Goal: Download file/media

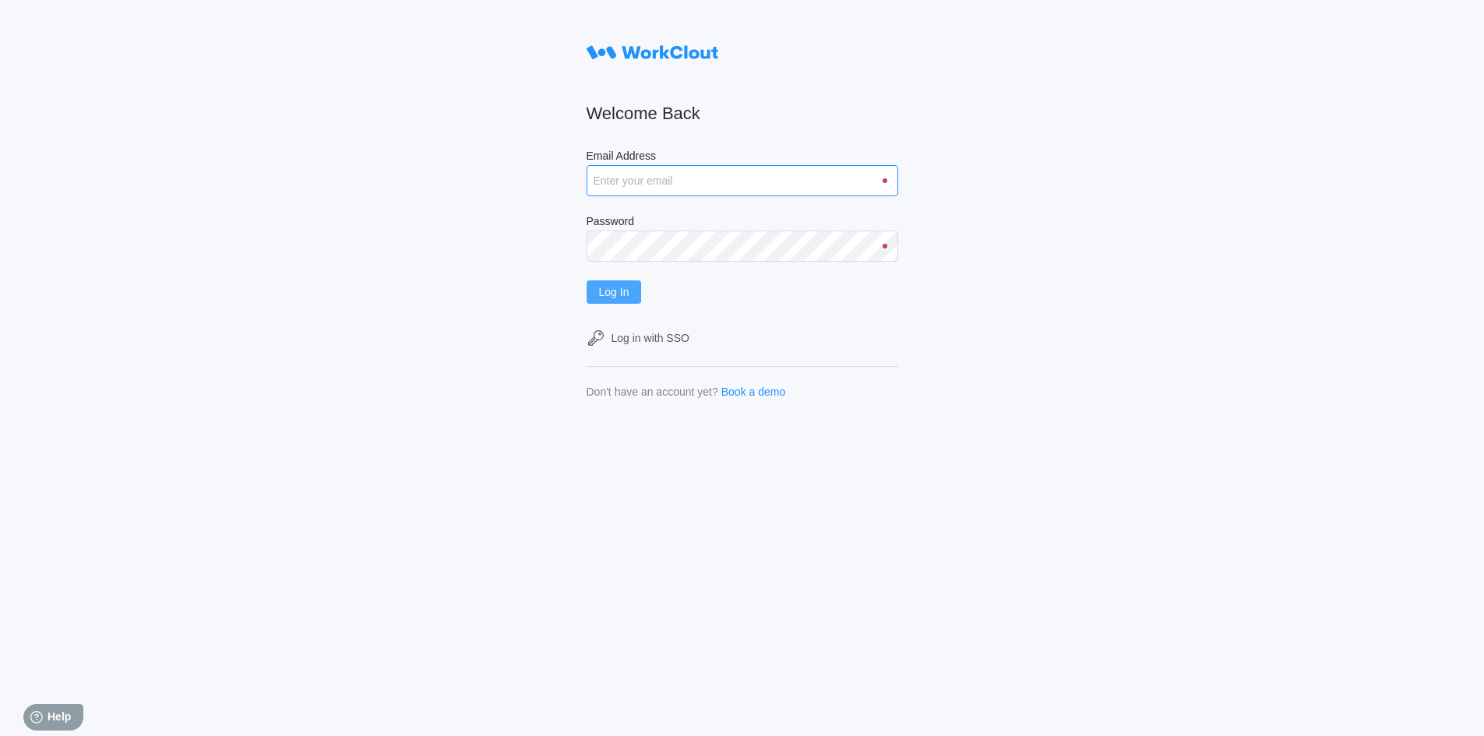
type input "rfetting@nationalmetalwares.com"
click at [618, 298] on button "Log In" at bounding box center [614, 291] width 55 height 23
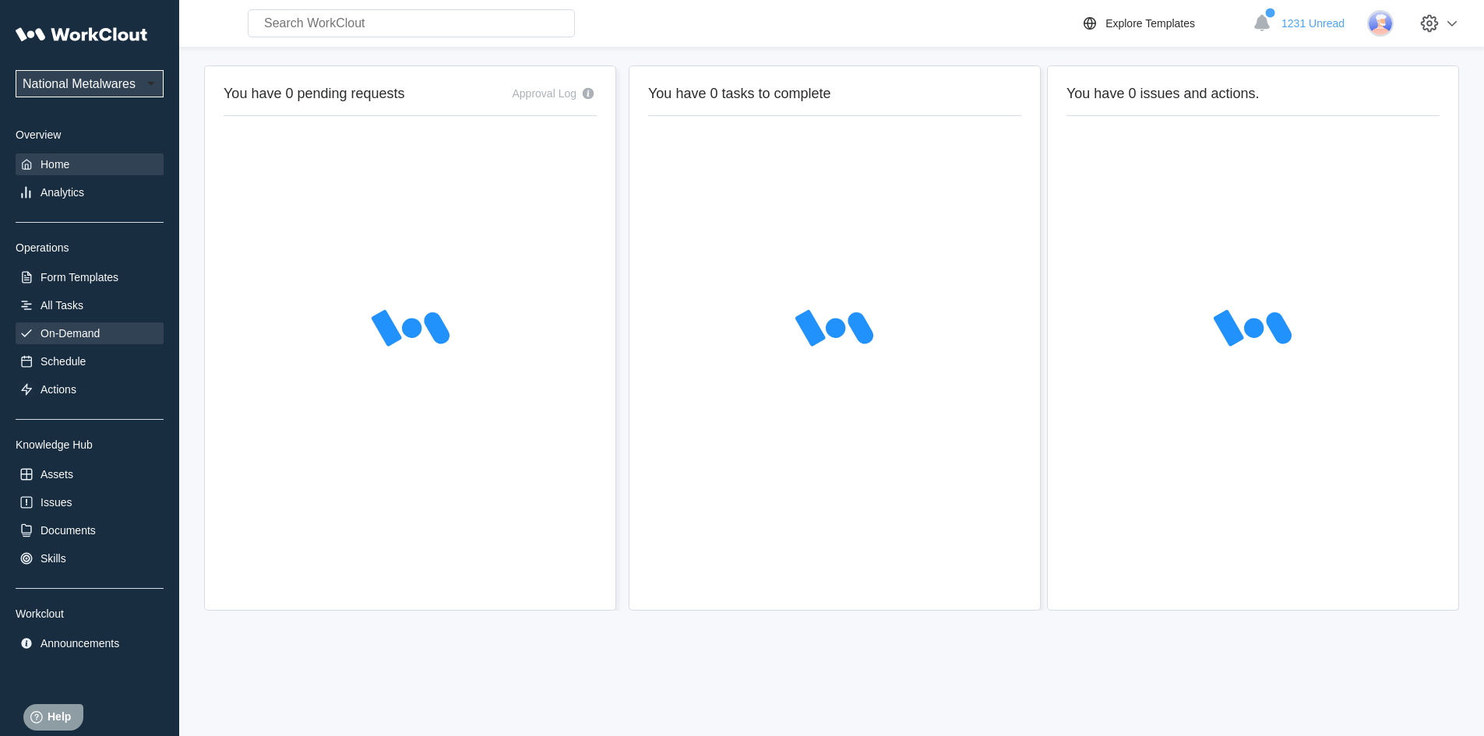
click at [79, 325] on div "On-Demand" at bounding box center [90, 334] width 148 height 22
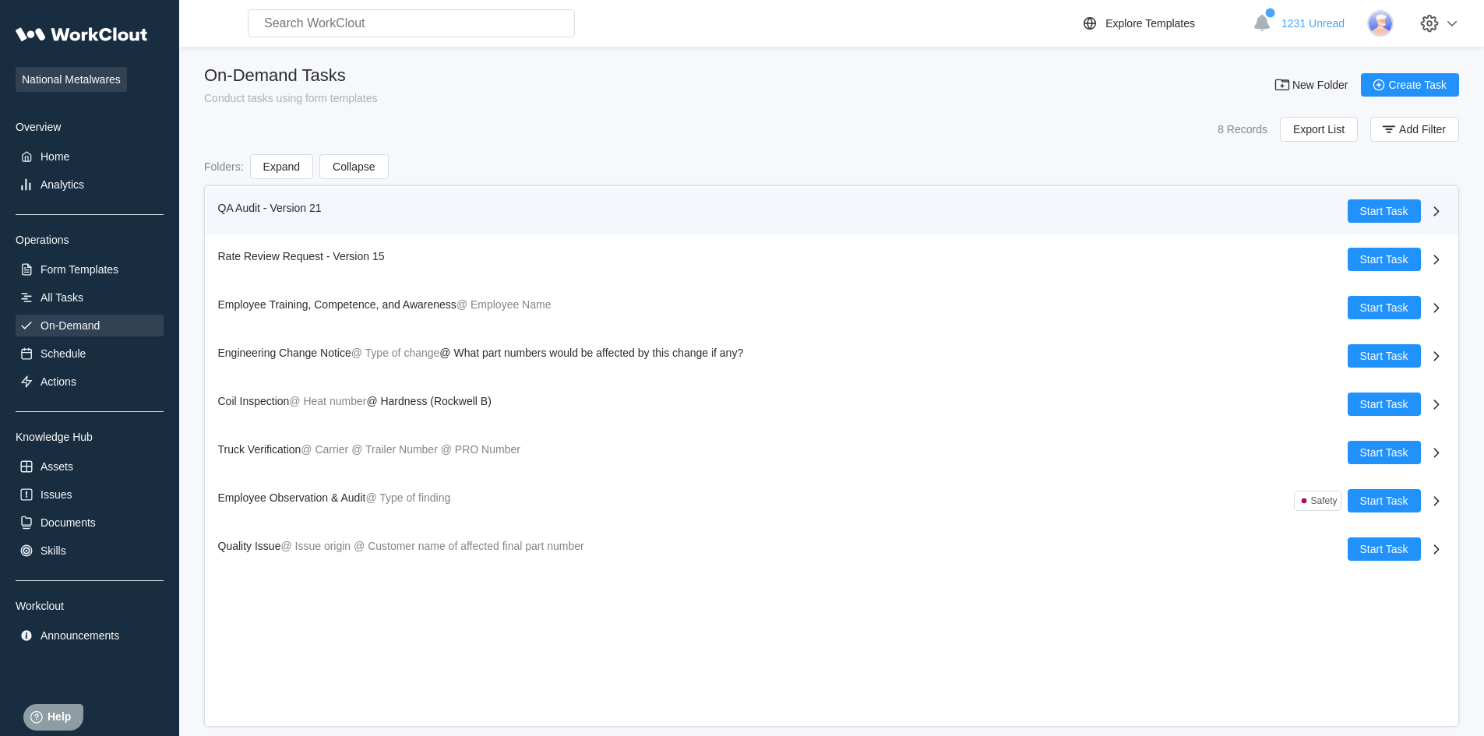
click at [240, 204] on span "QA Audit - Version 21" at bounding box center [270, 208] width 104 height 12
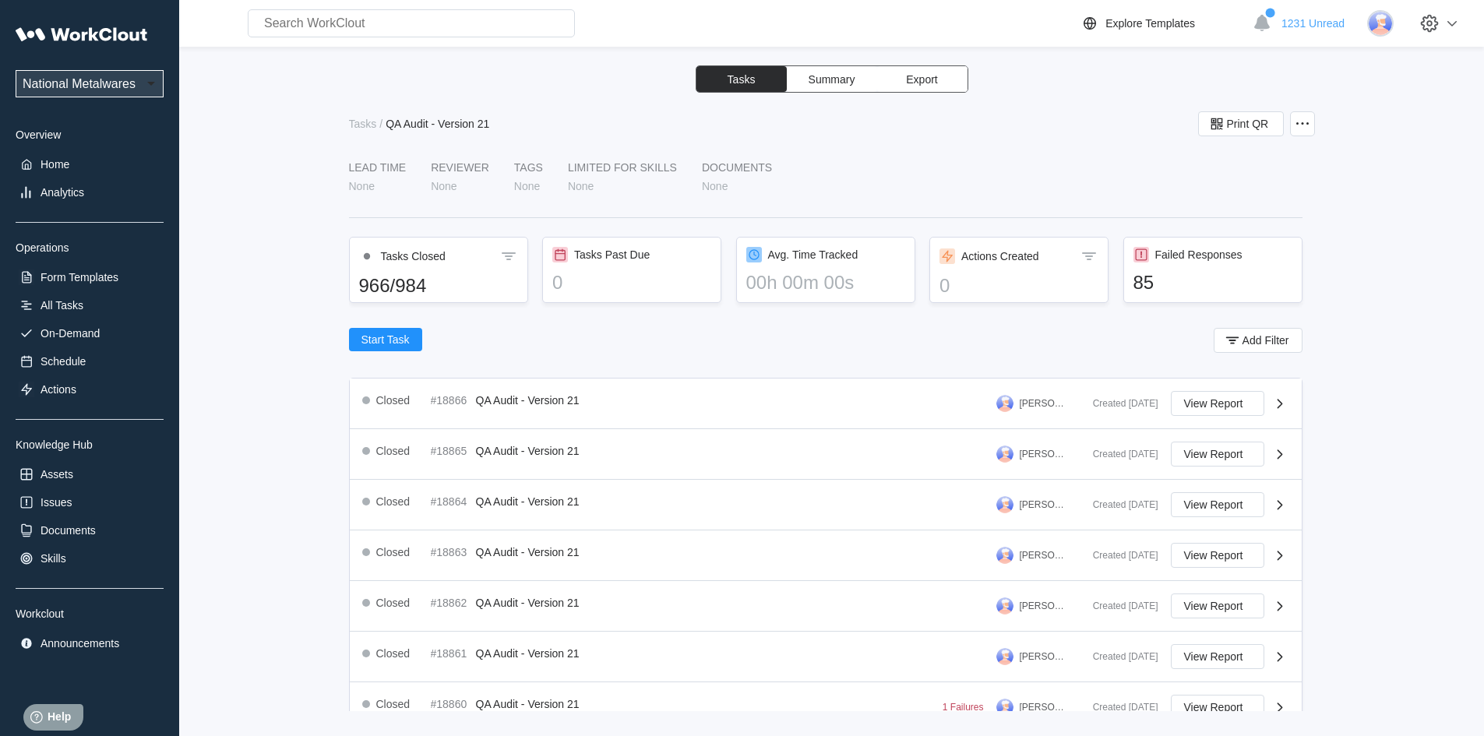
click at [921, 75] on span "Export" at bounding box center [921, 79] width 31 height 11
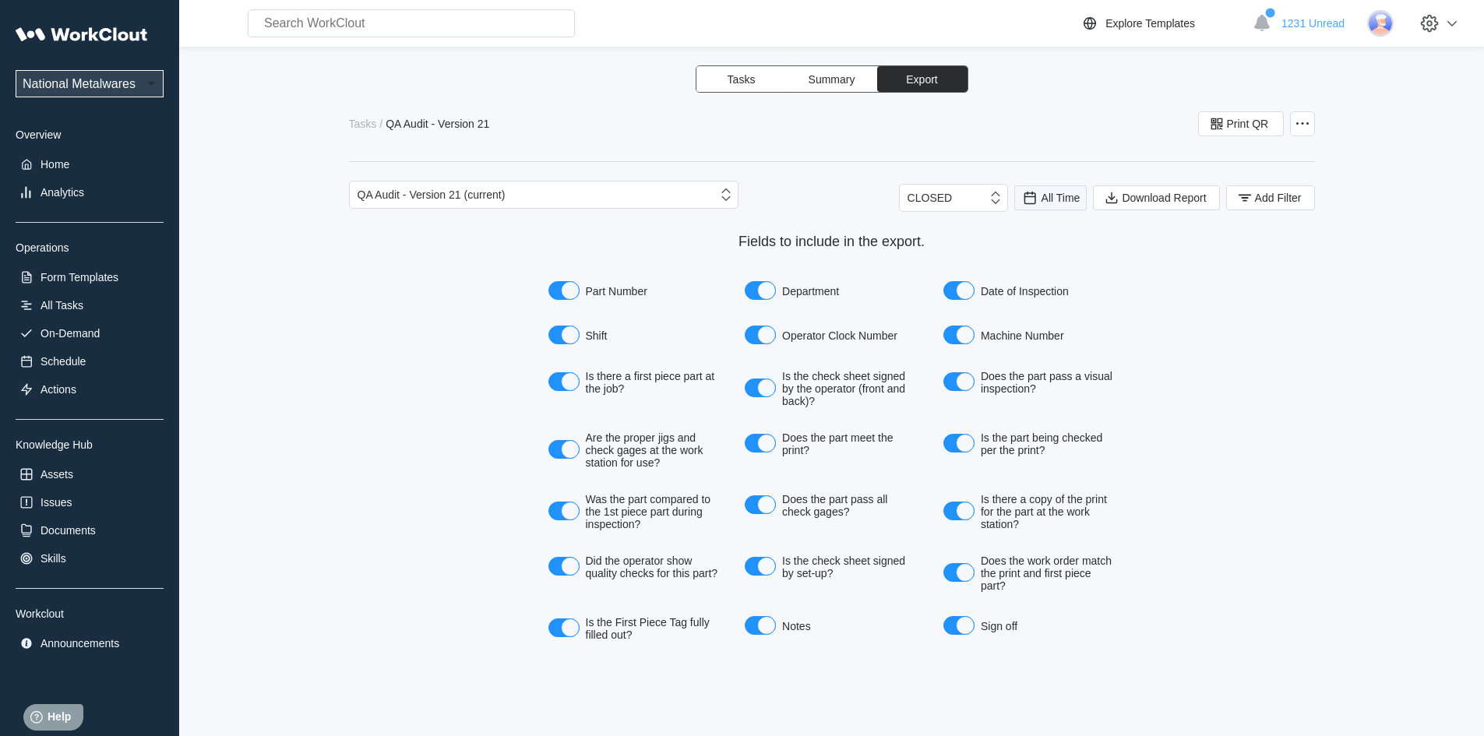
click at [1053, 202] on span "All Time" at bounding box center [1061, 198] width 39 height 12
click at [1043, 257] on div "Last day" at bounding box center [1029, 255] width 41 height 12
click at [1272, 200] on span "Add Filter" at bounding box center [1278, 197] width 47 height 11
click at [1150, 192] on span "Download Report" at bounding box center [1164, 197] width 84 height 11
click at [1416, 141] on div "Tasks Summary Export Tasks / QA Audit - Version 21 Print QR QA Audit - Version …" at bounding box center [831, 388] width 1255 height 646
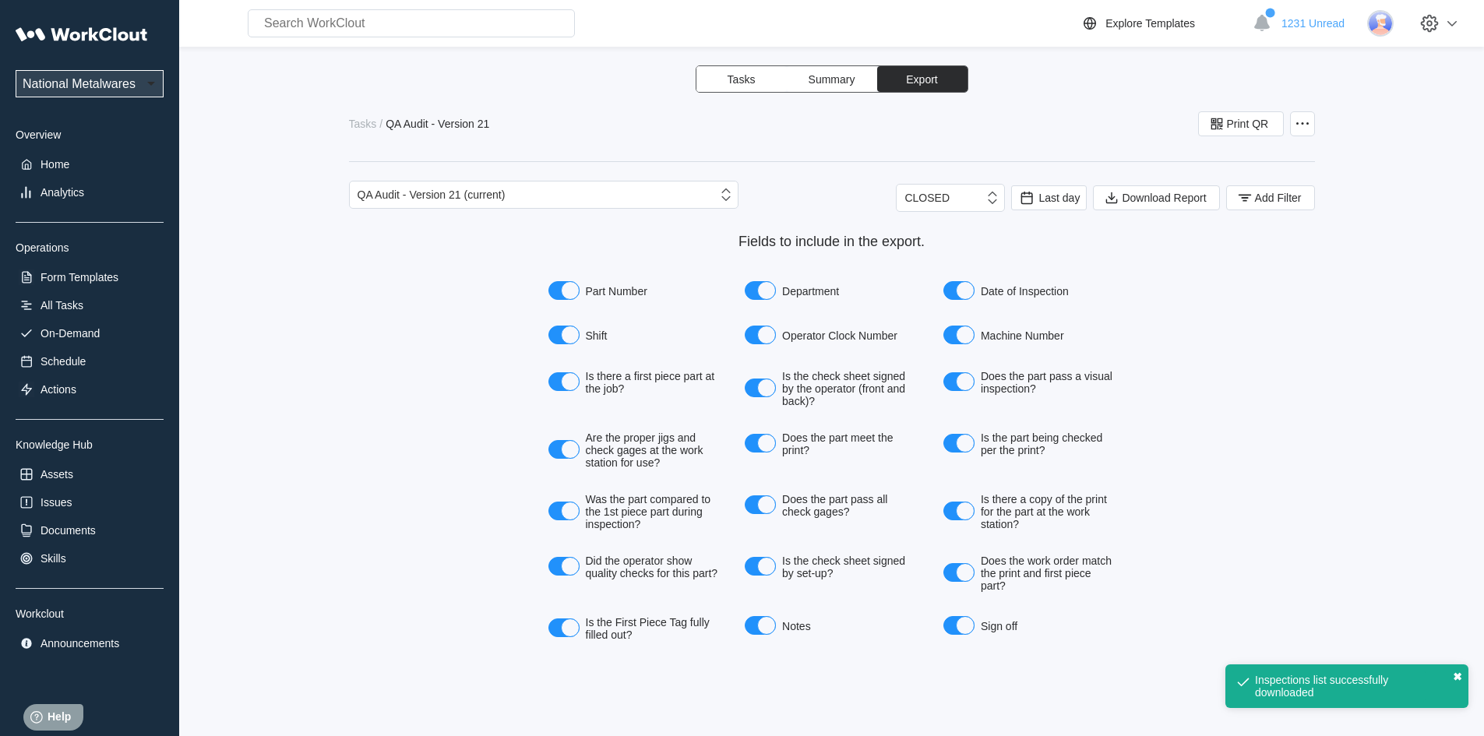
click at [1460, 679] on button "✖" at bounding box center [1457, 677] width 9 height 12
click at [1255, 193] on span "Add Filter" at bounding box center [1278, 197] width 47 height 11
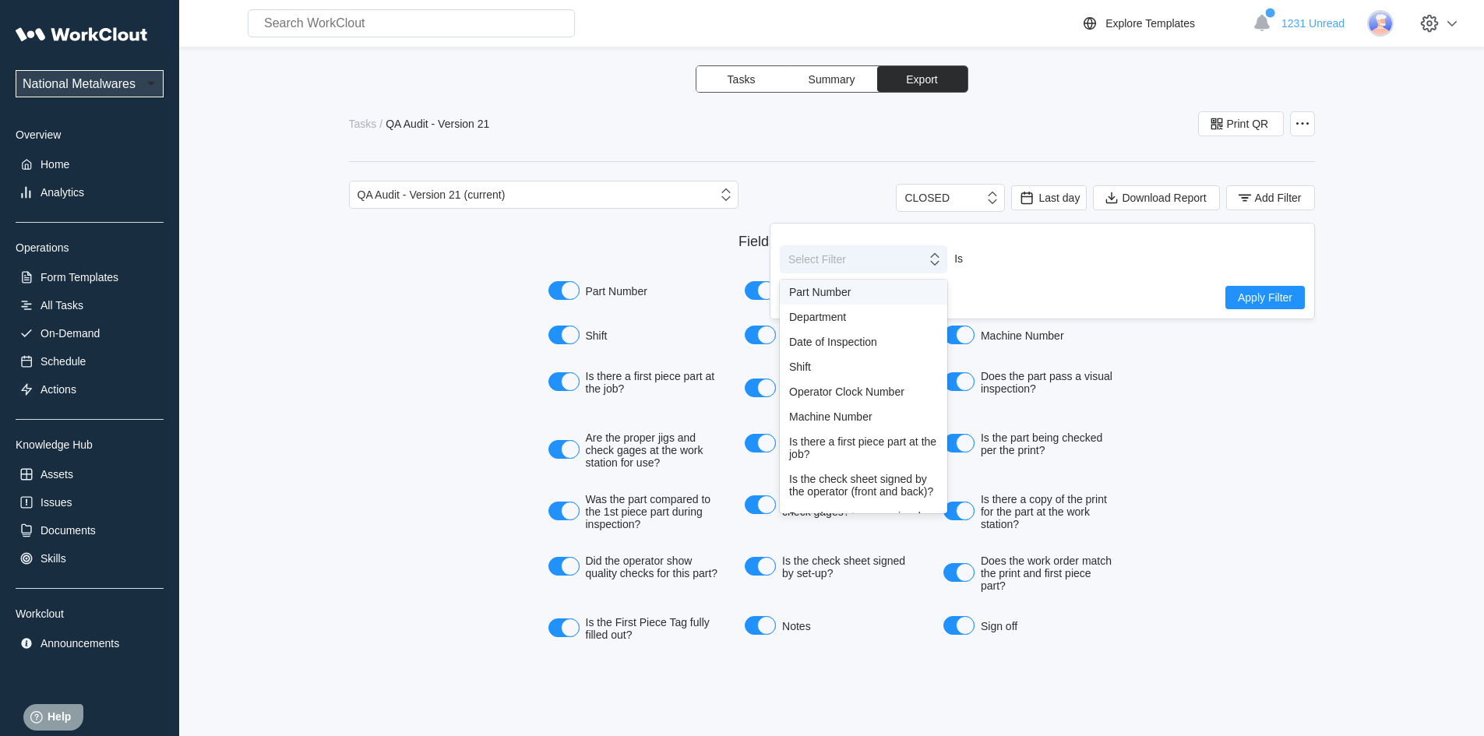
click at [934, 266] on icon at bounding box center [934, 259] width 17 height 17
click at [813, 364] on div "Shift" at bounding box center [863, 367] width 149 height 12
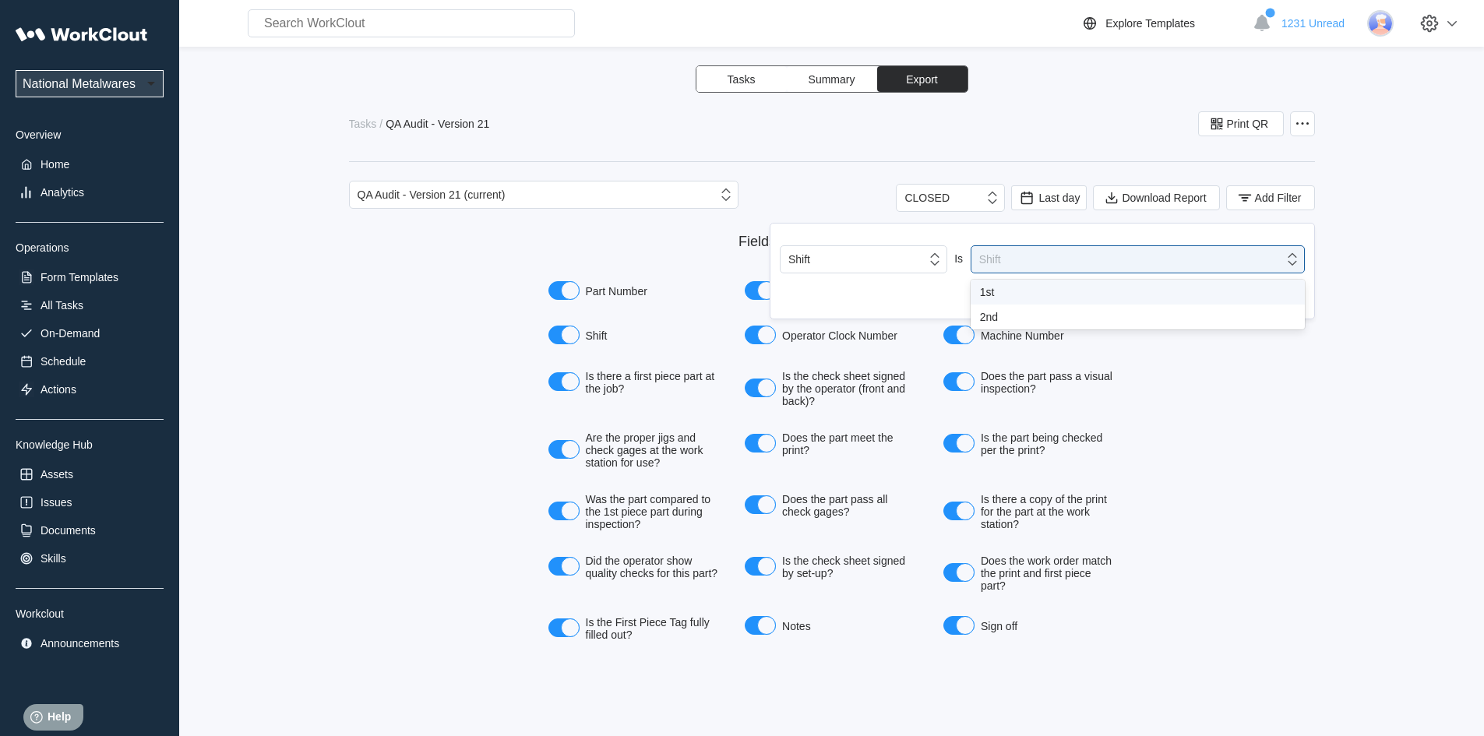
drag, startPoint x: 1294, startPoint y: 264, endPoint x: 1117, endPoint y: 289, distance: 179.4
click at [1291, 264] on icon at bounding box center [1292, 259] width 9 height 12
click at [994, 288] on div "1st" at bounding box center [1138, 292] width 316 height 12
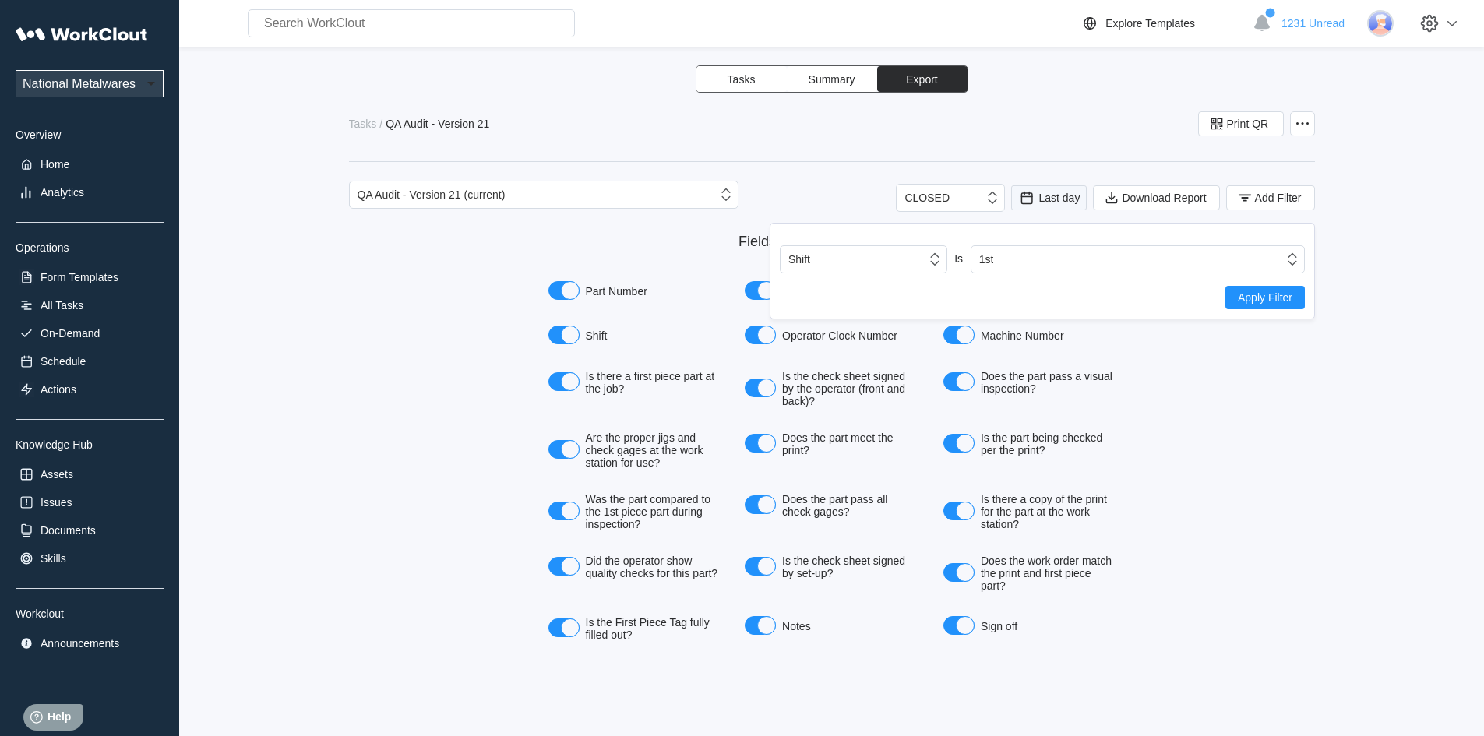
click at [1049, 198] on span "Last day" at bounding box center [1059, 198] width 41 height 12
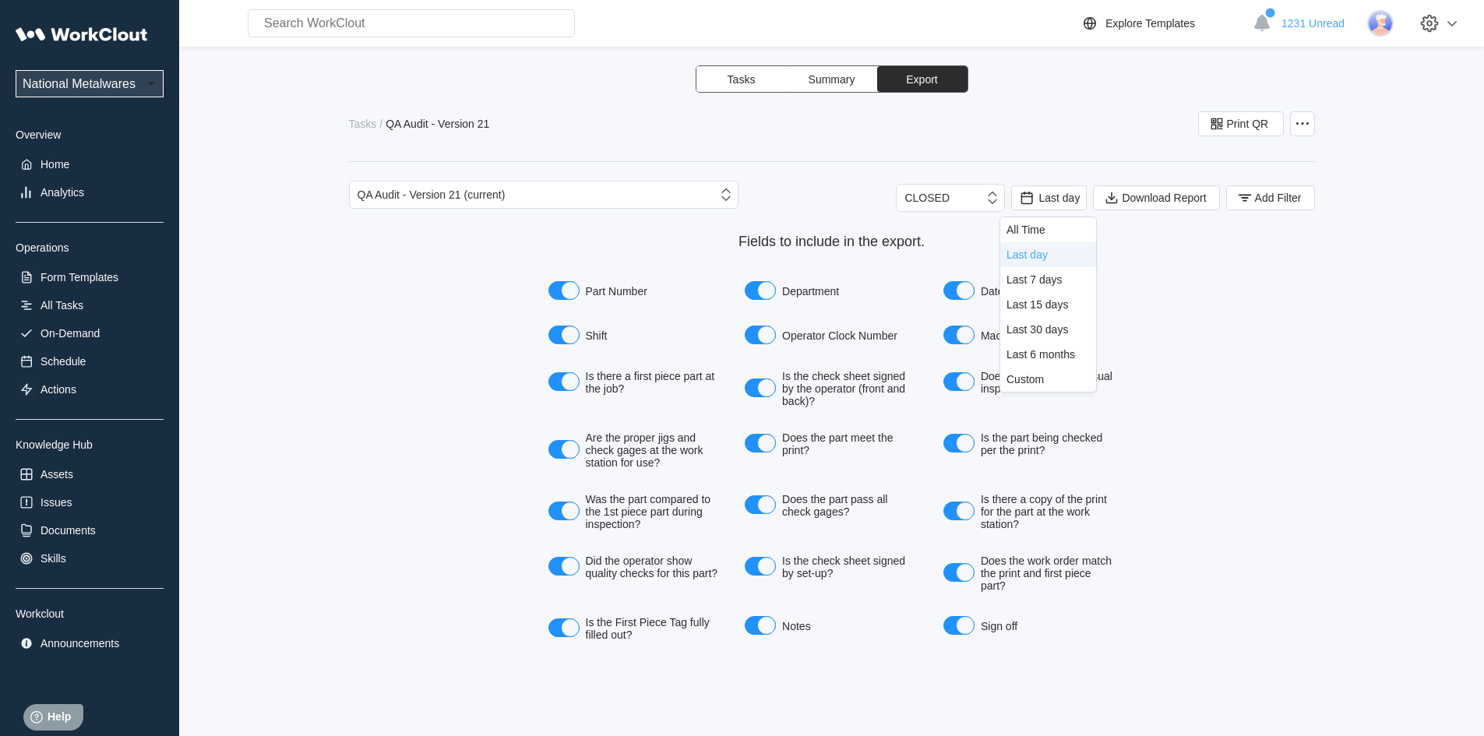
click at [1036, 257] on div "Last day" at bounding box center [1027, 255] width 41 height 12
click at [1142, 199] on span "Download Report" at bounding box center [1164, 197] width 84 height 11
